Goal: Check status: Check status

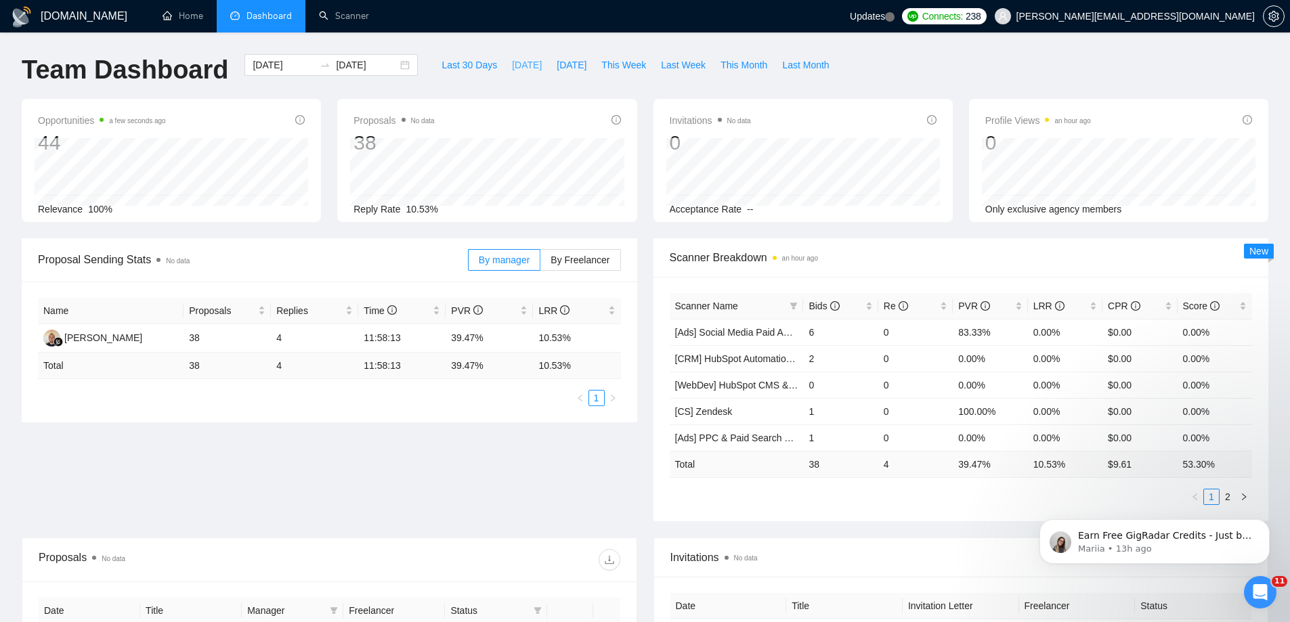
click at [512, 70] on span "[DATE]" at bounding box center [527, 65] width 30 height 15
type input "2025-08-11"
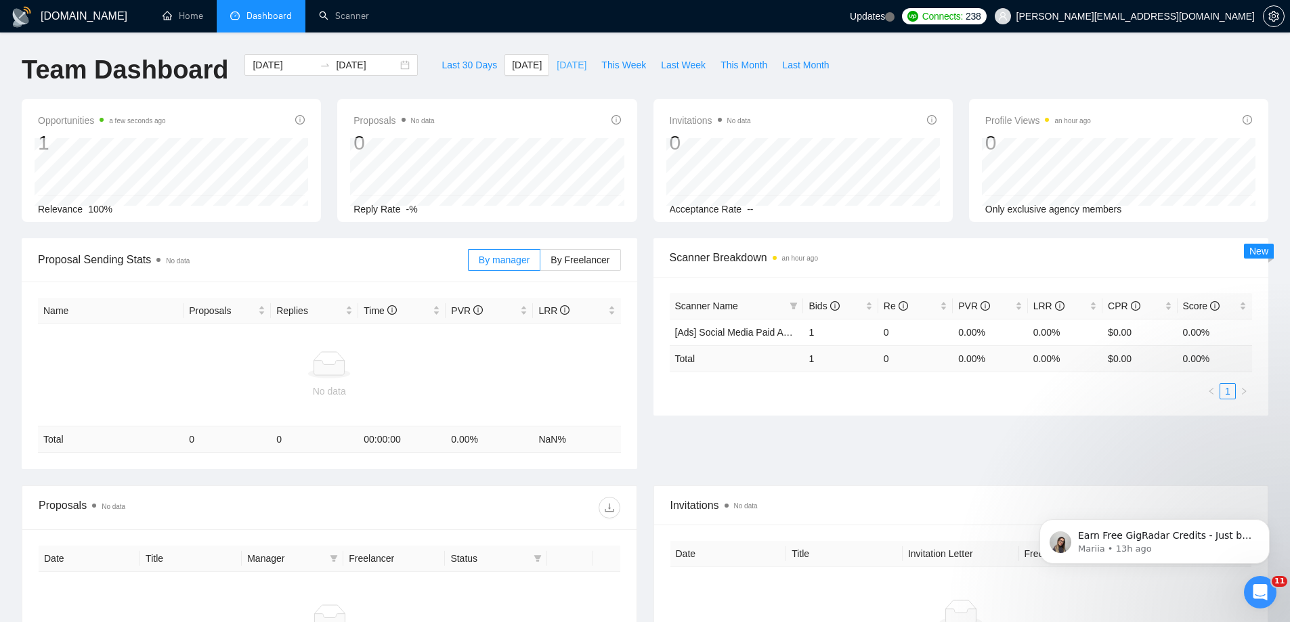
click at [572, 65] on span "[DATE]" at bounding box center [572, 65] width 30 height 15
type input "2025-08-10"
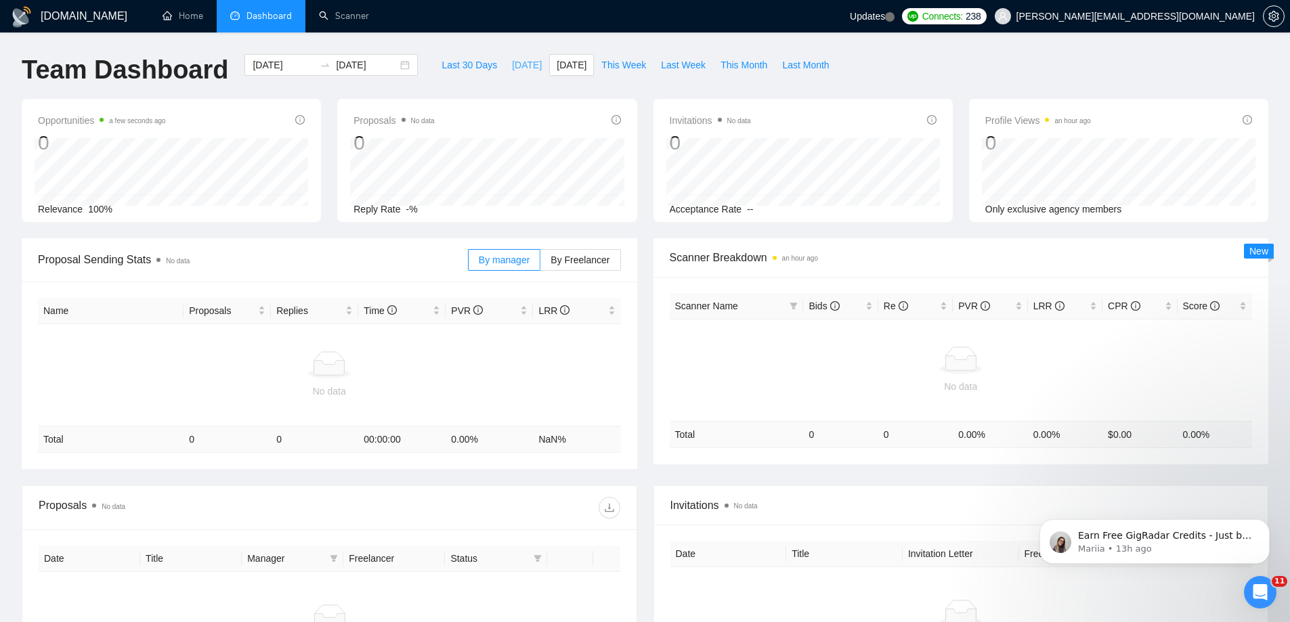
click at [516, 66] on span "[DATE]" at bounding box center [527, 65] width 30 height 15
type input "2025-08-11"
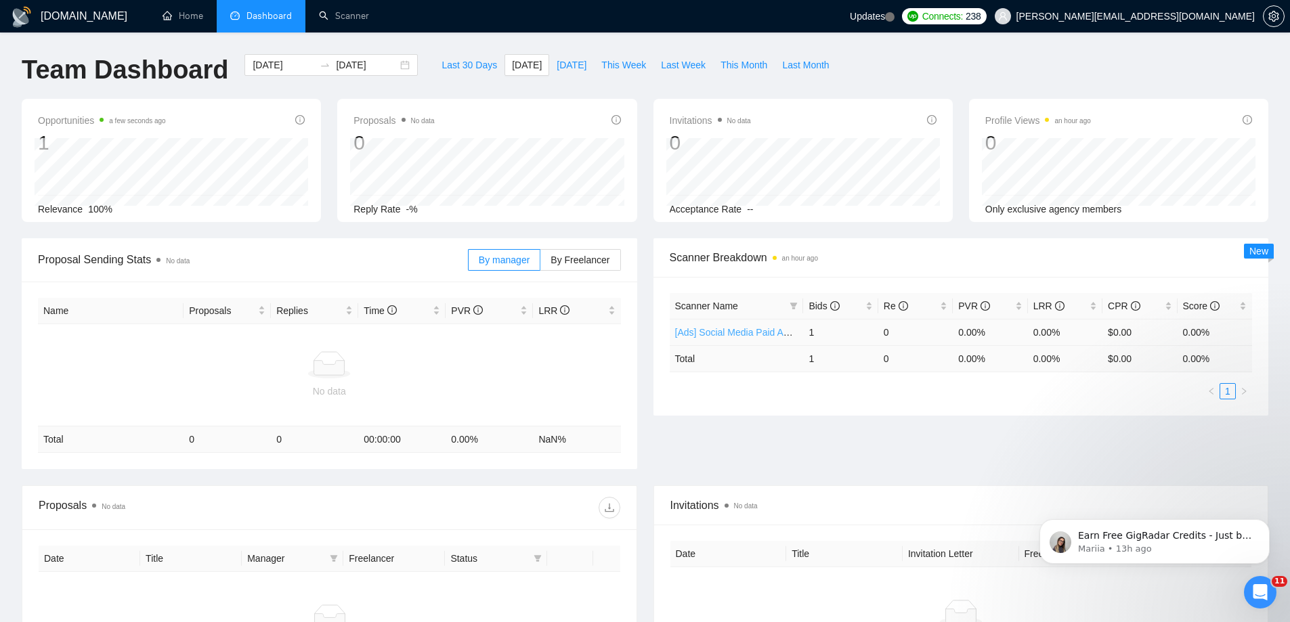
click at [731, 331] on link "[Ads] Social Media Paid Ads Scanner" at bounding box center [753, 332] width 156 height 11
